Goal: Transaction & Acquisition: Download file/media

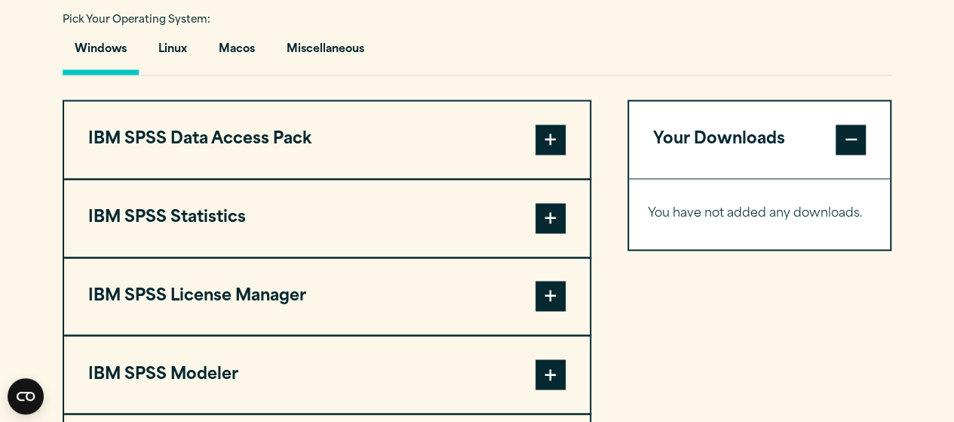
scroll to position [1129, 0]
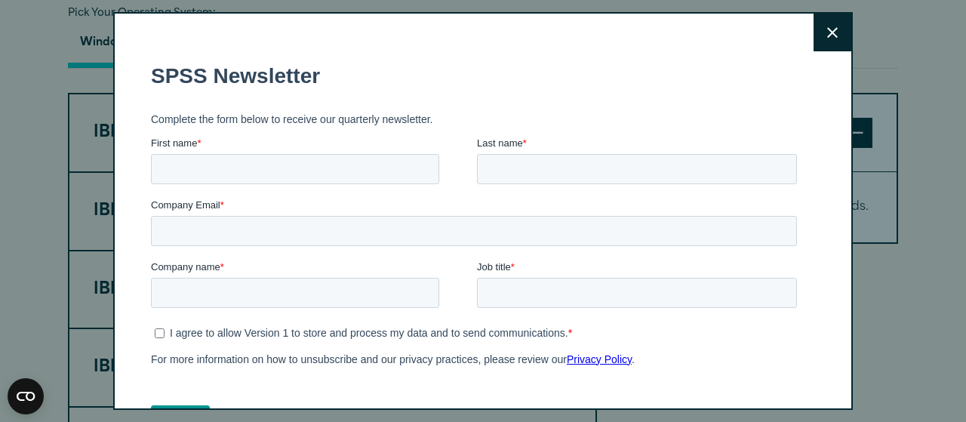
click at [813, 28] on button "Close" at bounding box center [832, 33] width 38 height 38
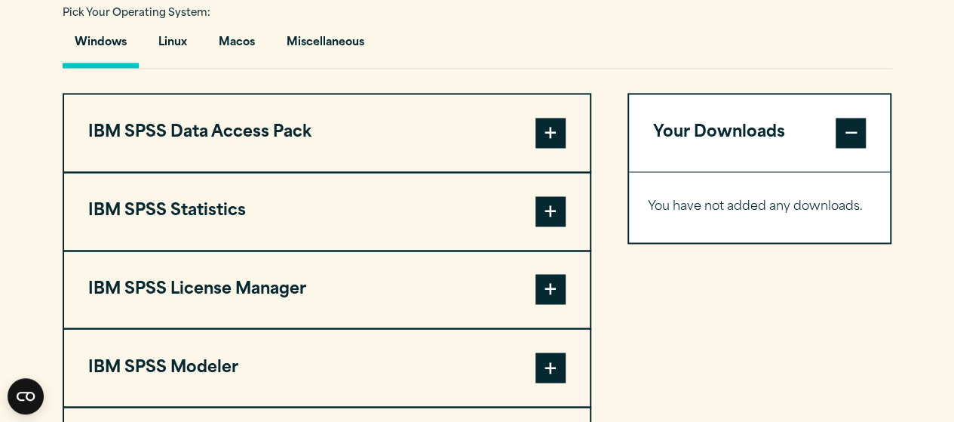
click at [545, 210] on span at bounding box center [551, 211] width 30 height 30
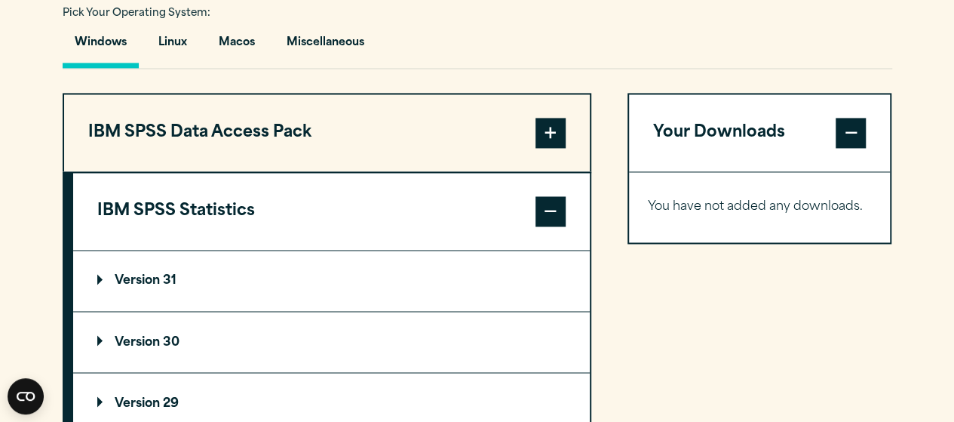
click at [545, 210] on span at bounding box center [551, 211] width 30 height 30
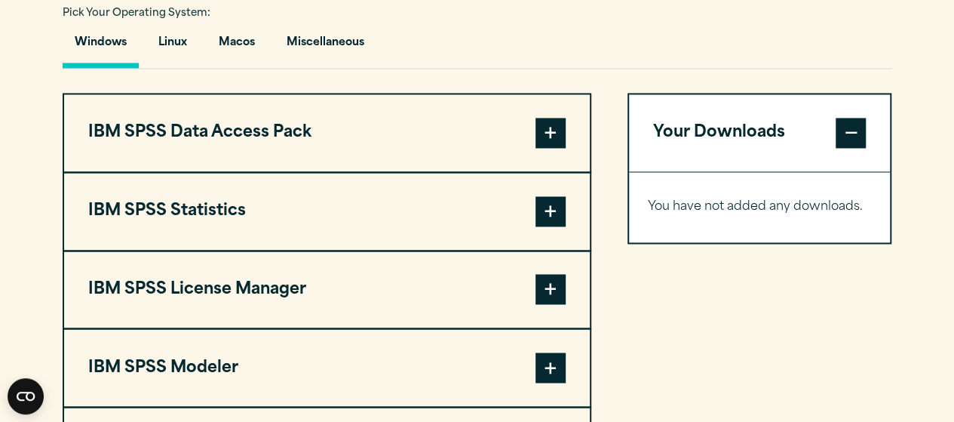
click at [545, 210] on span at bounding box center [551, 211] width 30 height 30
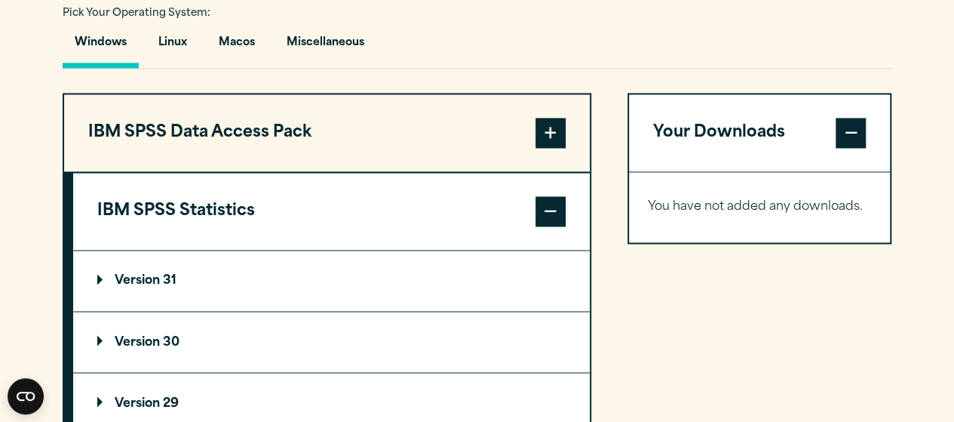
click at [149, 340] on p "Version 30" at bounding box center [138, 342] width 82 height 12
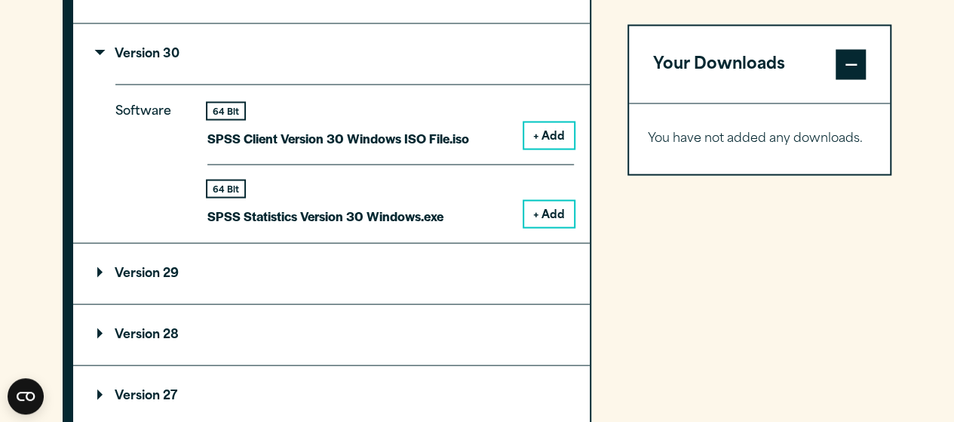
scroll to position [1421, 0]
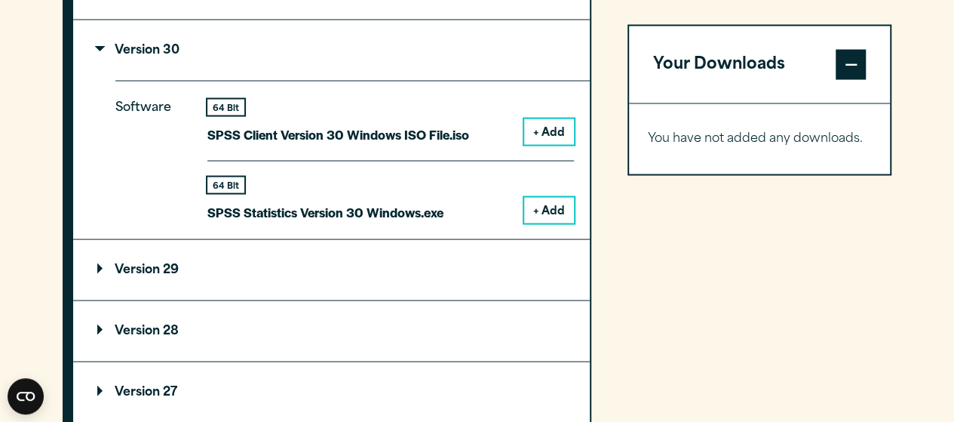
click at [328, 180] on div "64 Bit" at bounding box center [325, 185] width 236 height 16
click at [321, 209] on p "SPSS Statistics Version 30 Windows.exe" at bounding box center [325, 212] width 236 height 22
click at [533, 204] on button "+ Add" at bounding box center [549, 210] width 50 height 26
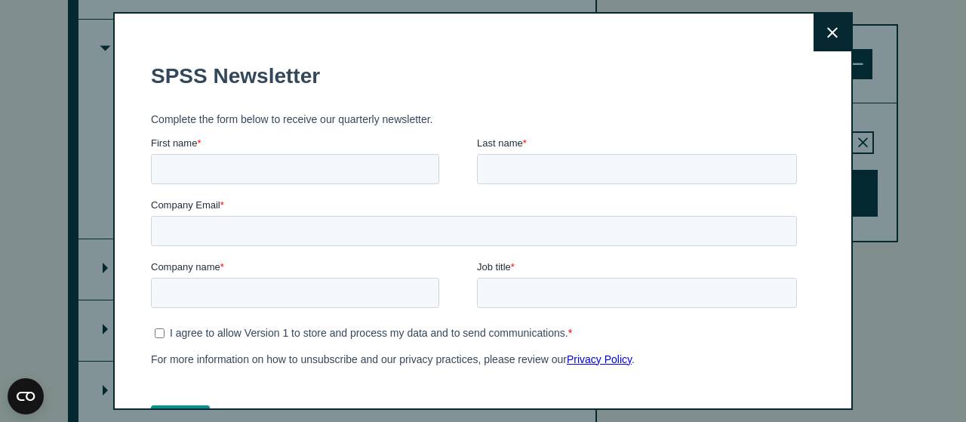
click at [819, 20] on button "Close" at bounding box center [832, 33] width 38 height 38
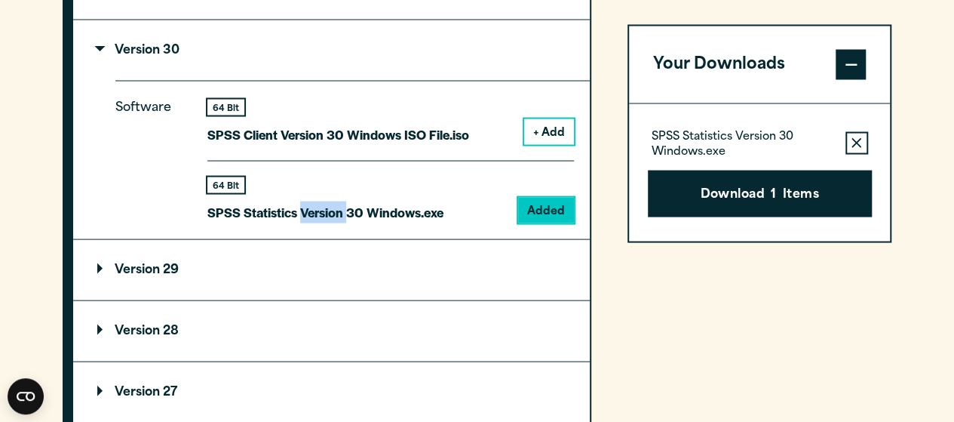
click at [775, 183] on button "Download 1 Items" at bounding box center [760, 193] width 224 height 47
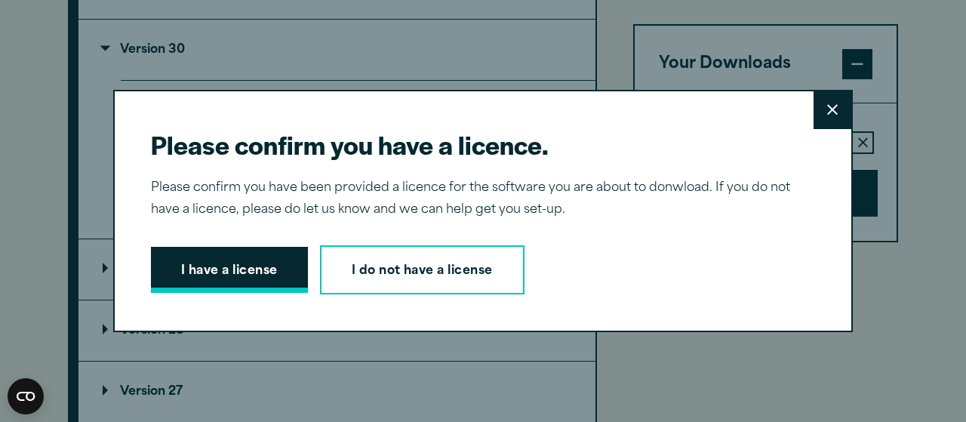
click at [204, 269] on button "I have a license" at bounding box center [229, 270] width 157 height 47
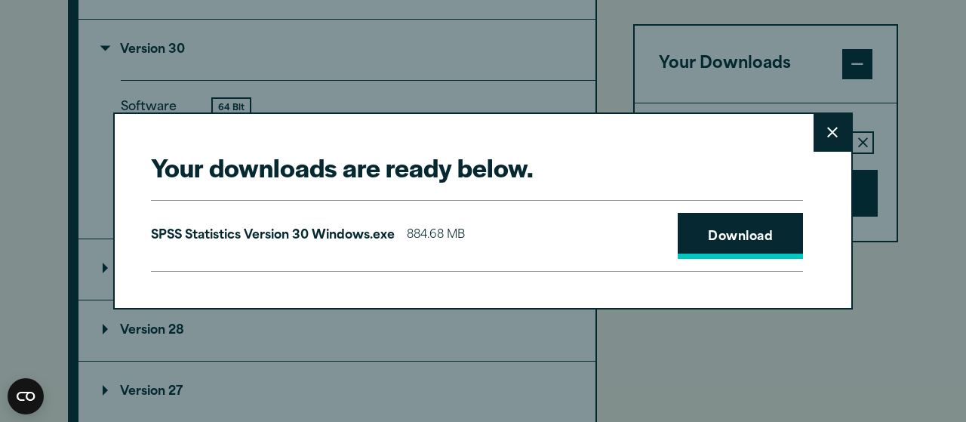
click at [714, 233] on link "Download" at bounding box center [739, 236] width 125 height 47
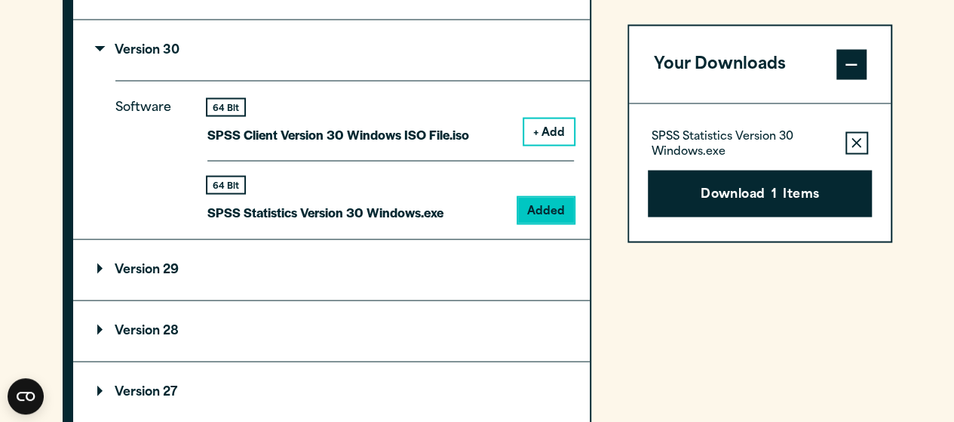
drag, startPoint x: 730, startPoint y: 12, endPoint x: 555, endPoint y: 13, distance: 175.0
click at [555, 13] on div "Your downloads are ready below. Close SPSS Statistics Version 30 Windows.exe 88…" at bounding box center [477, 211] width 954 height 422
